Goal: Information Seeking & Learning: Find specific fact

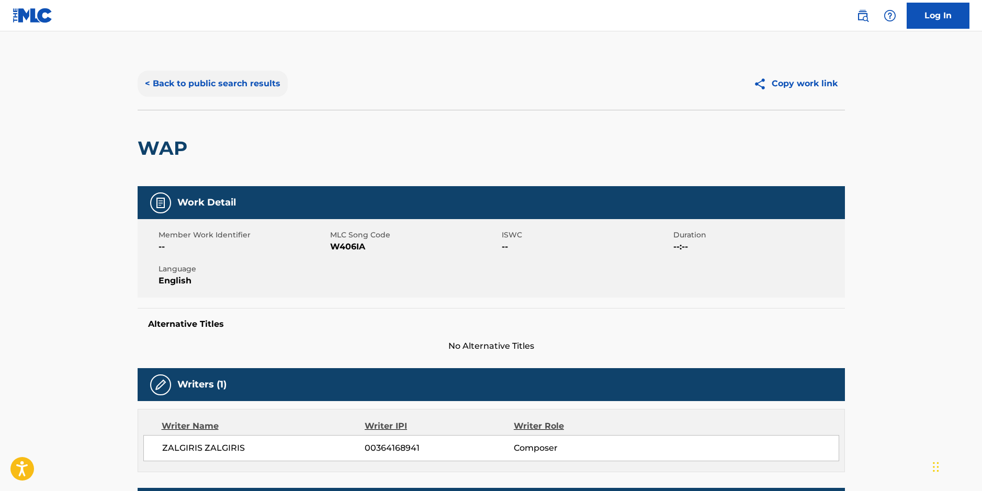
click at [222, 87] on button "< Back to public search results" at bounding box center [213, 84] width 150 height 26
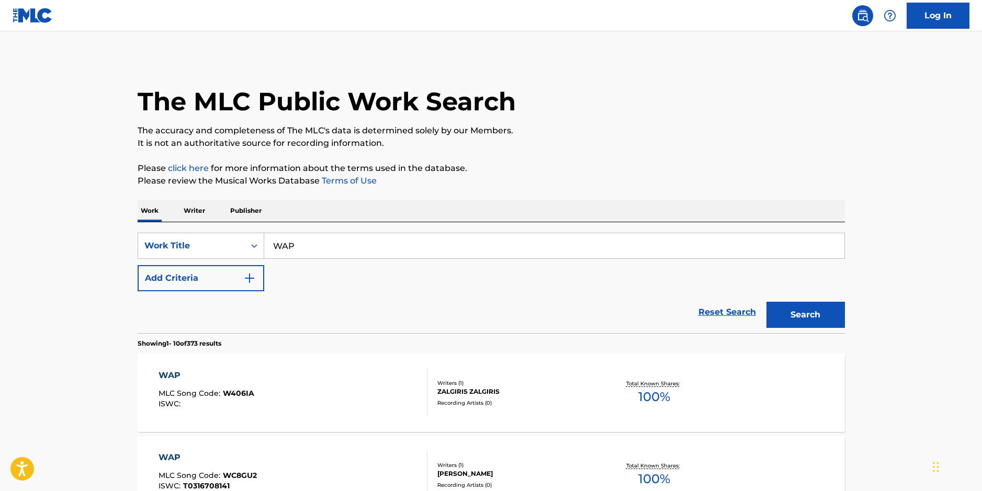
drag, startPoint x: 295, startPoint y: 247, endPoint x: 267, endPoint y: 241, distance: 28.3
click at [267, 241] on input "WAP" at bounding box center [554, 245] width 580 height 25
type input "Folded"
click at [798, 312] on button "Search" at bounding box center [806, 315] width 79 height 26
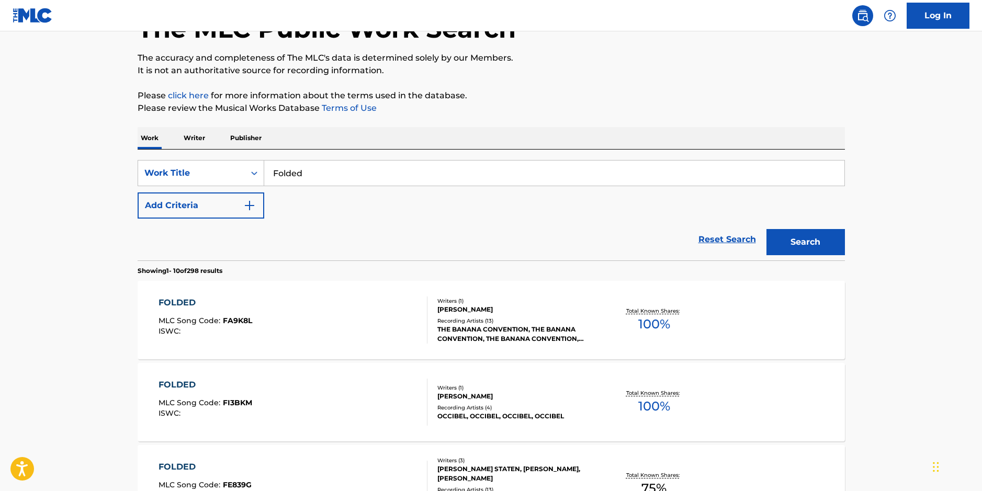
scroll to position [74, 0]
click at [256, 207] on button "Add Criteria" at bounding box center [201, 205] width 127 height 26
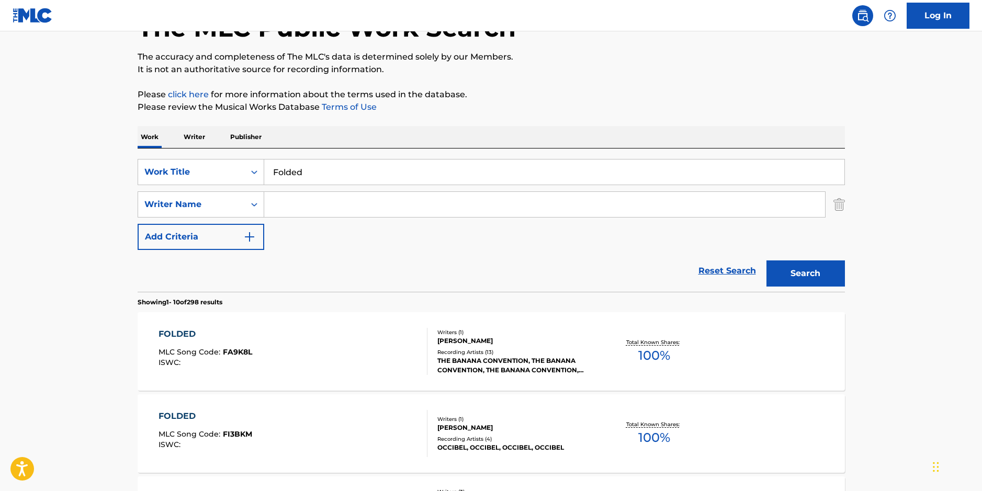
click at [293, 209] on input "Search Form" at bounding box center [544, 204] width 561 height 25
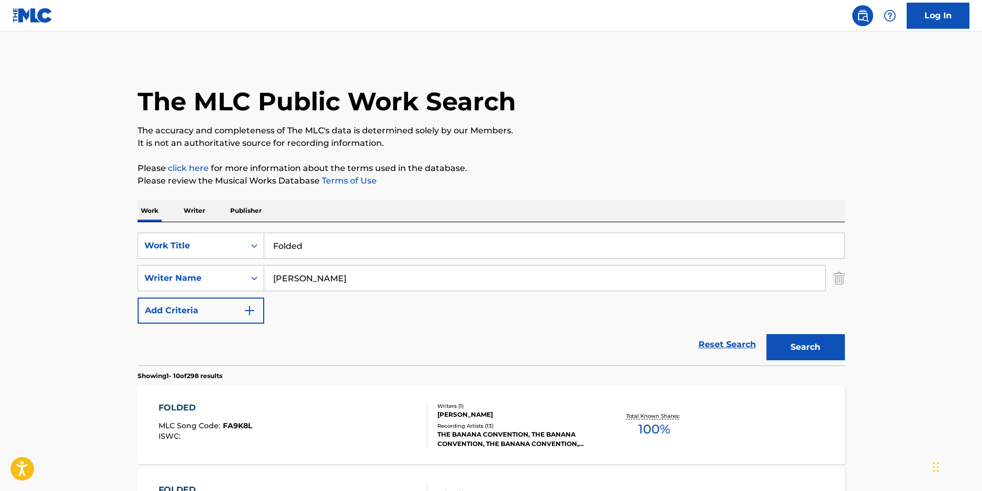
scroll to position [0, 0]
type input "[PERSON_NAME]"
click at [821, 349] on button "Search" at bounding box center [806, 347] width 79 height 26
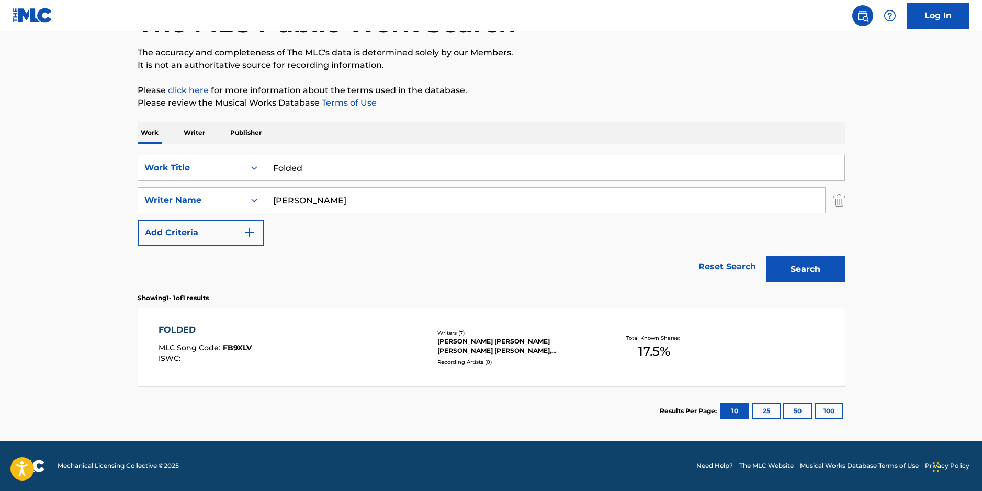
scroll to position [78, 0]
click at [706, 348] on div "Total Known Shares: 17.5 %" at bounding box center [655, 348] width 118 height 32
